Goal: Task Accomplishment & Management: Manage account settings

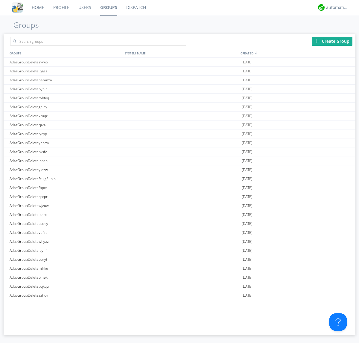
click at [332, 41] on div "Create Group" at bounding box center [332, 41] width 41 height 9
click at [108, 7] on link "Groups" at bounding box center [109, 7] width 26 height 15
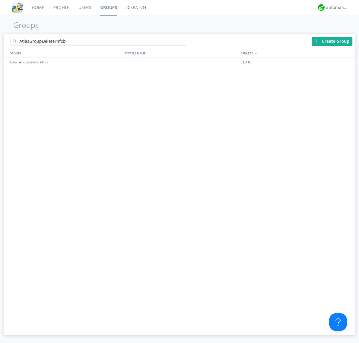
type input "AtlasGroupDeleternfob"
click at [183, 42] on div at bounding box center [183, 43] width 6 height 6
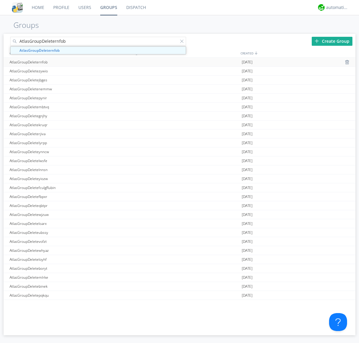
type input "AtlasGroupDeleternfob"
click at [66, 62] on div "AtlasGroupDeleternfob" at bounding box center [65, 62] width 115 height 9
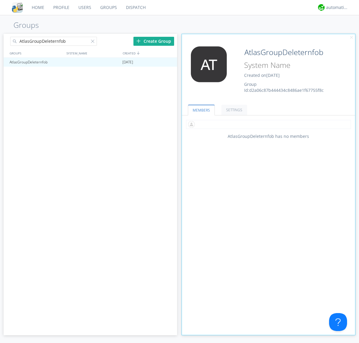
click at [269, 124] on input "text" at bounding box center [268, 124] width 165 height 9
type input "automation+atlas0005"
click at [267, 124] on input "text" at bounding box center [268, 124] width 165 height 9
type input "automation+atlas0004"
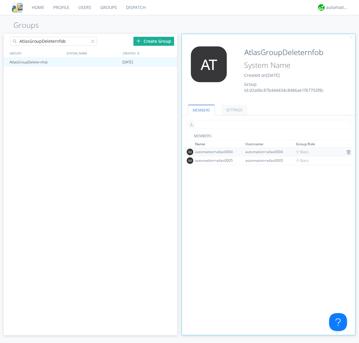
scroll to position [39, 0]
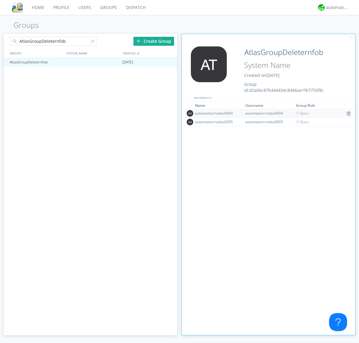
click at [347, 113] on img at bounding box center [349, 113] width 4 height 5
click at [169, 62] on div at bounding box center [170, 62] width 6 height 5
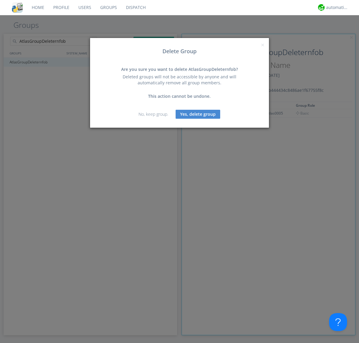
click at [198, 114] on button "Yes, delete group" at bounding box center [198, 114] width 45 height 9
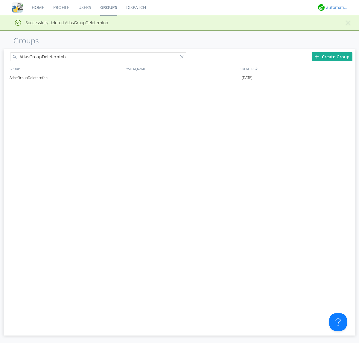
click at [336, 7] on div "automation+atlas" at bounding box center [337, 7] width 22 height 6
